Goal: Find contact information: Find contact information

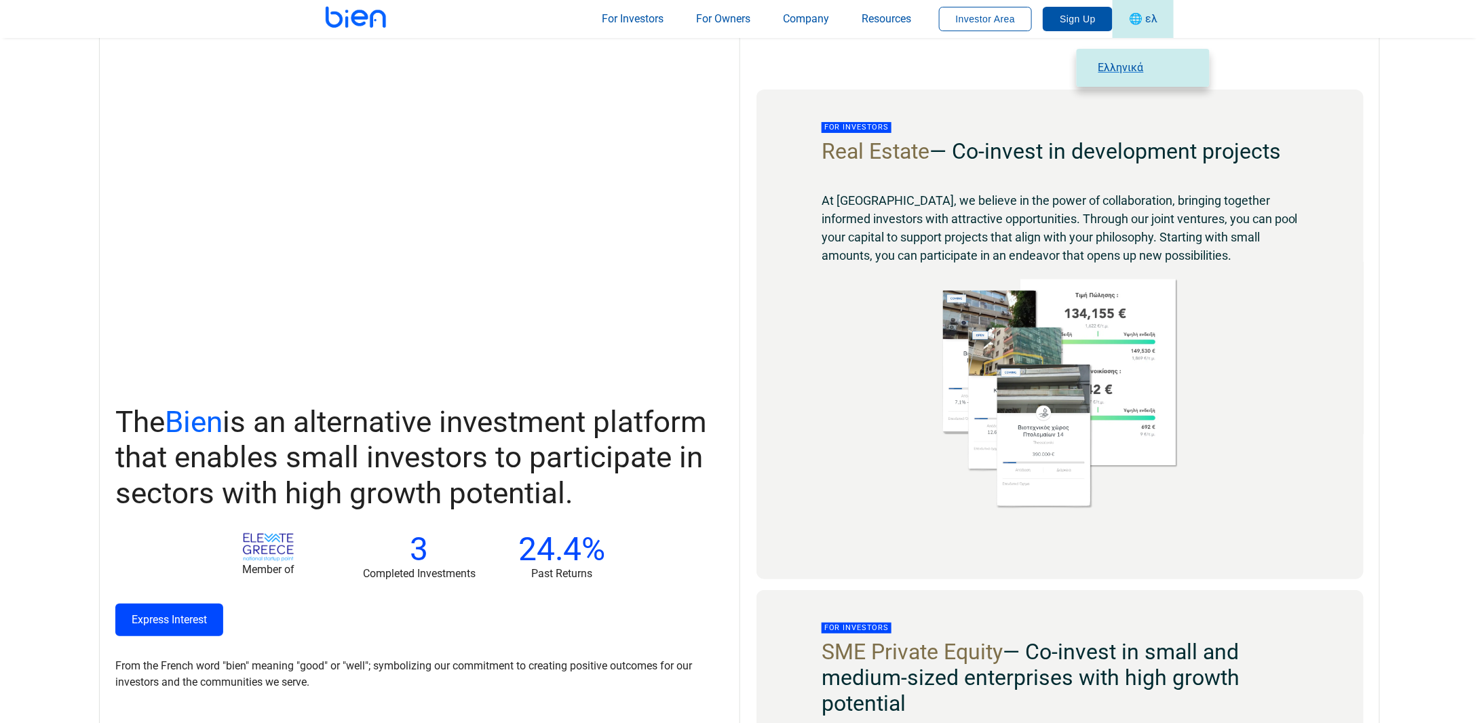
click at [1129, 69] on span "Ελληνικά" at bounding box center [1148, 68] width 100 height 16
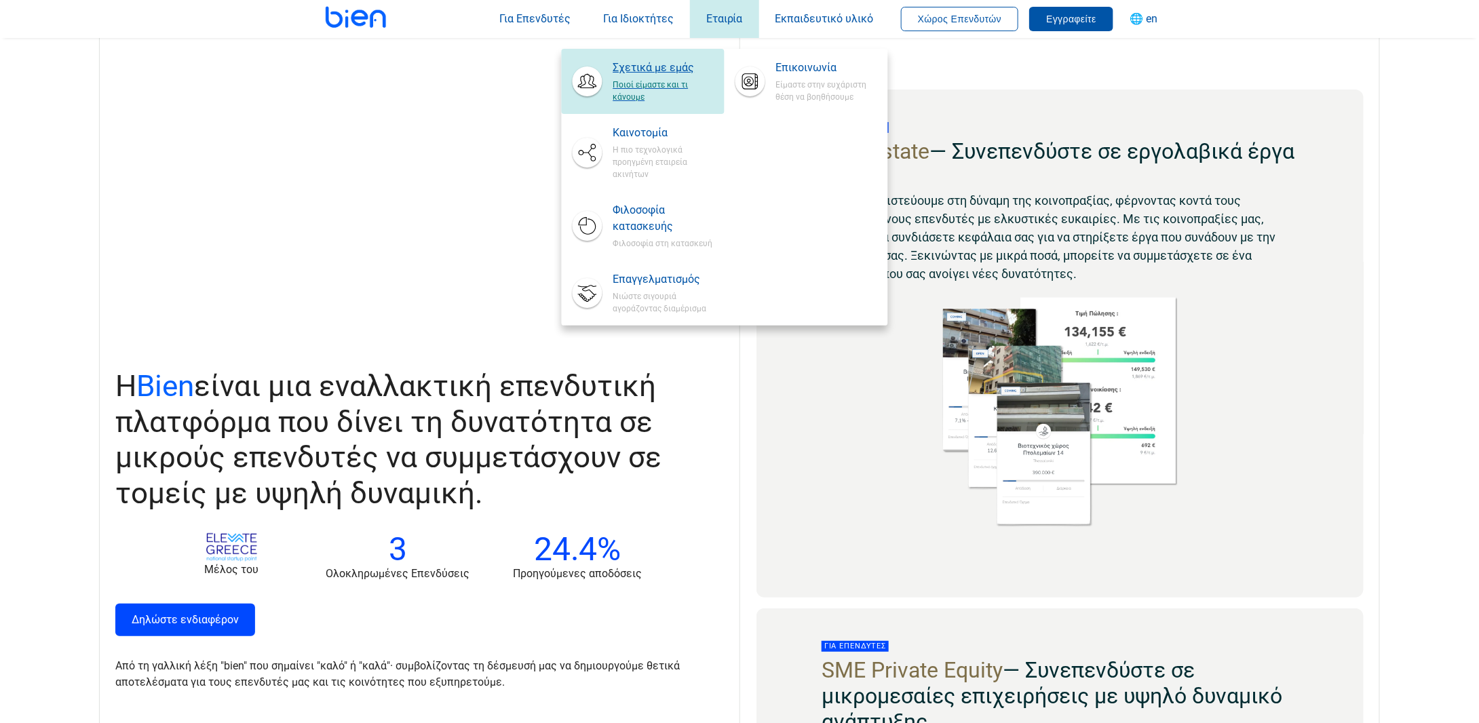
click at [651, 81] on span "Ποιοί είμαστε και τι κάνουμε" at bounding box center [662, 89] width 100 height 27
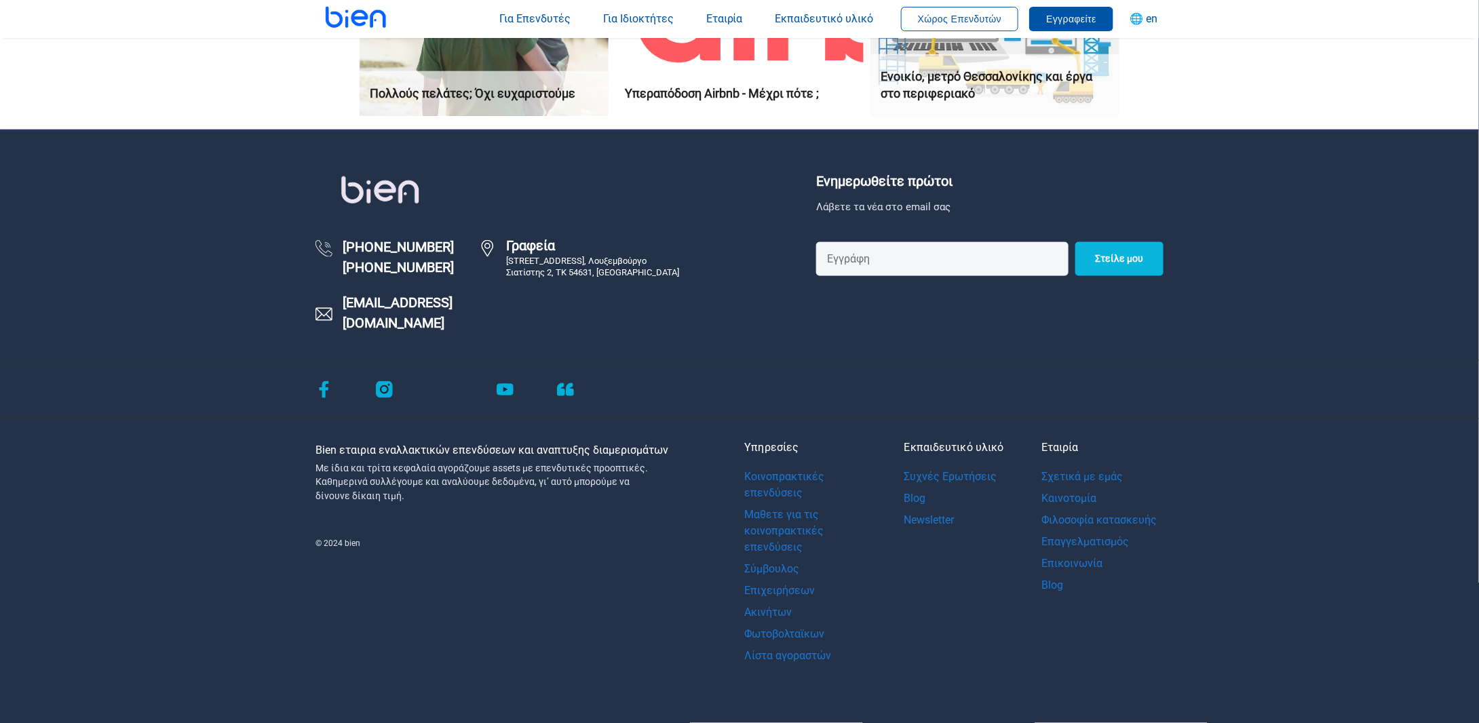
scroll to position [3957, 0]
drag, startPoint x: 509, startPoint y: 332, endPoint x: 343, endPoint y: 334, distance: 165.5
click at [343, 334] on div "Ενημερωθείτε πρώτοι Λάβετε τα νέα στο email σας Στείλε μου [PHONE_NUMBER] [PHON…" at bounding box center [739, 265] width 1479 height 191
copy footer "[EMAIL_ADDRESS][DOMAIN_NAME]"
